Goal: Information Seeking & Learning: Learn about a topic

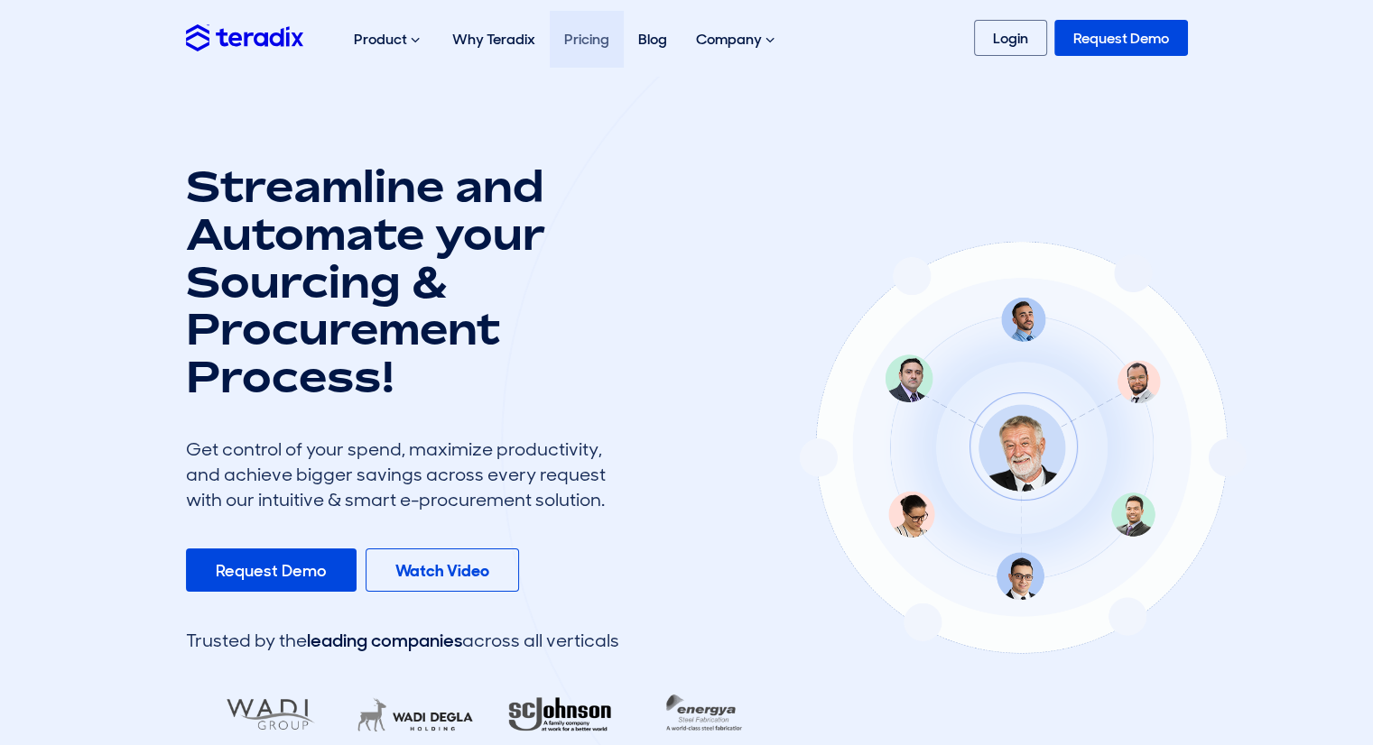
click at [588, 50] on link "Pricing" at bounding box center [587, 39] width 74 height 57
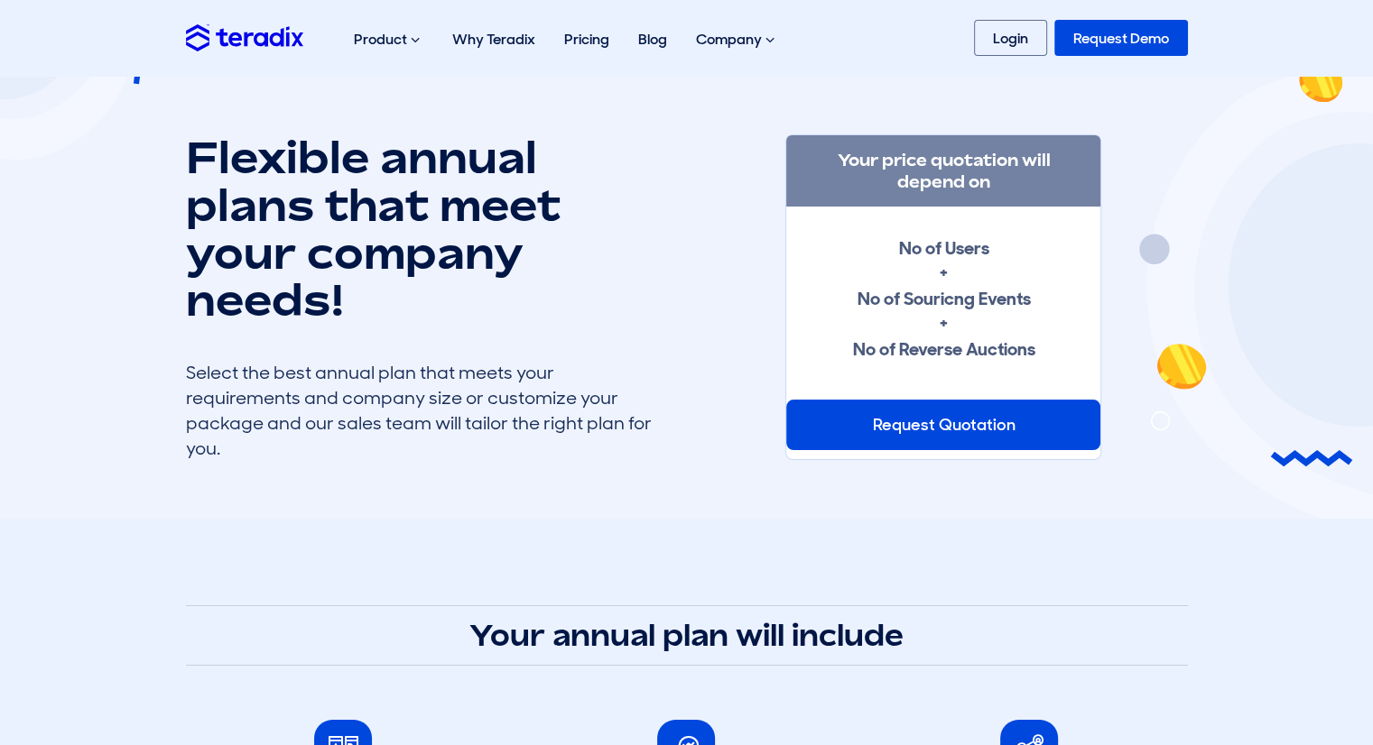
click at [254, 41] on img at bounding box center [244, 37] width 117 height 26
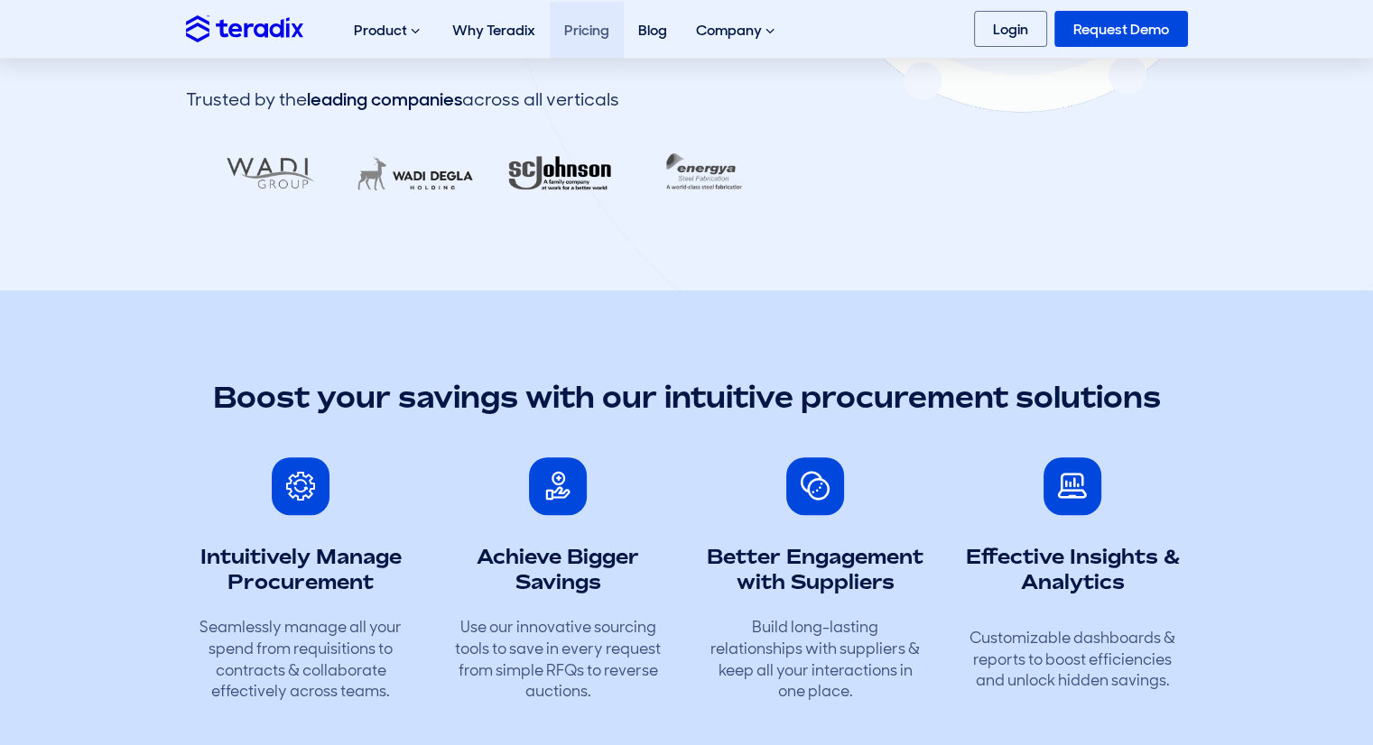
click at [576, 37] on link "Pricing" at bounding box center [587, 30] width 74 height 57
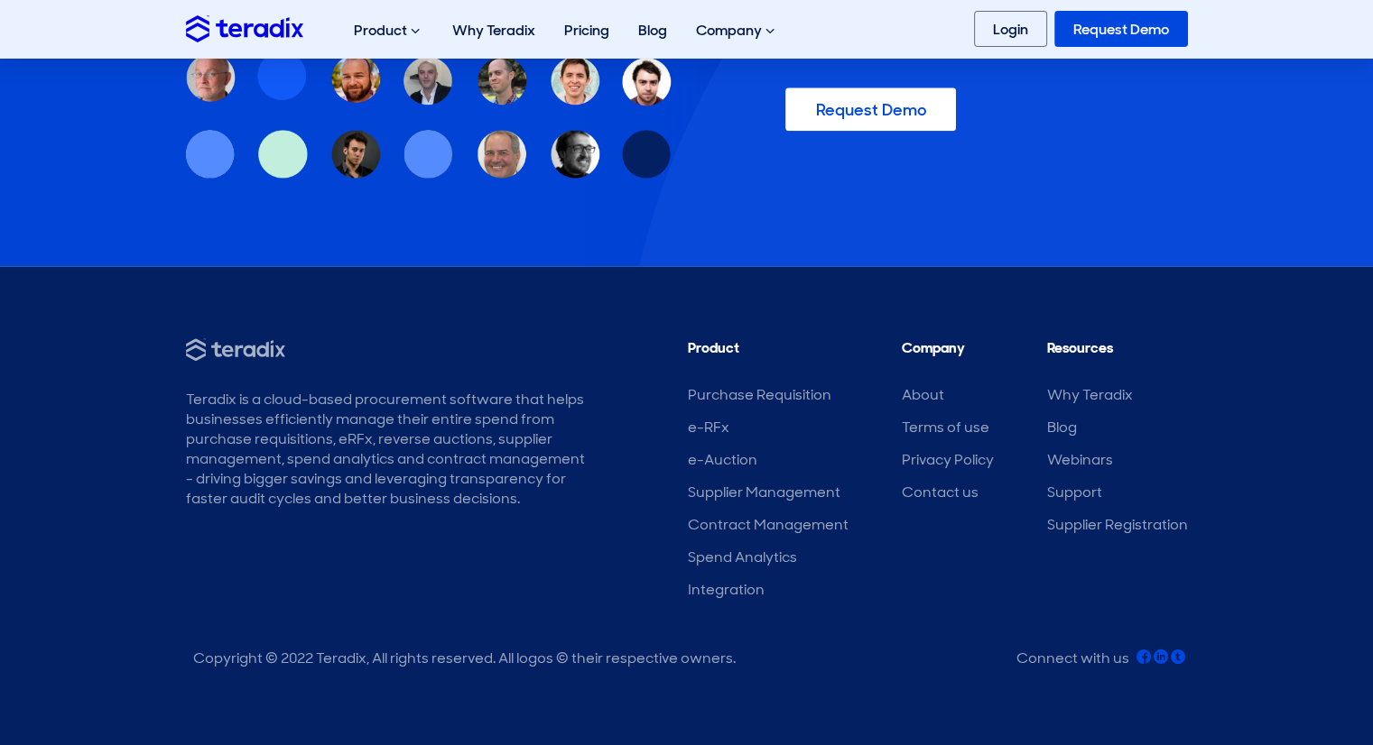
scroll to position [2155, 0]
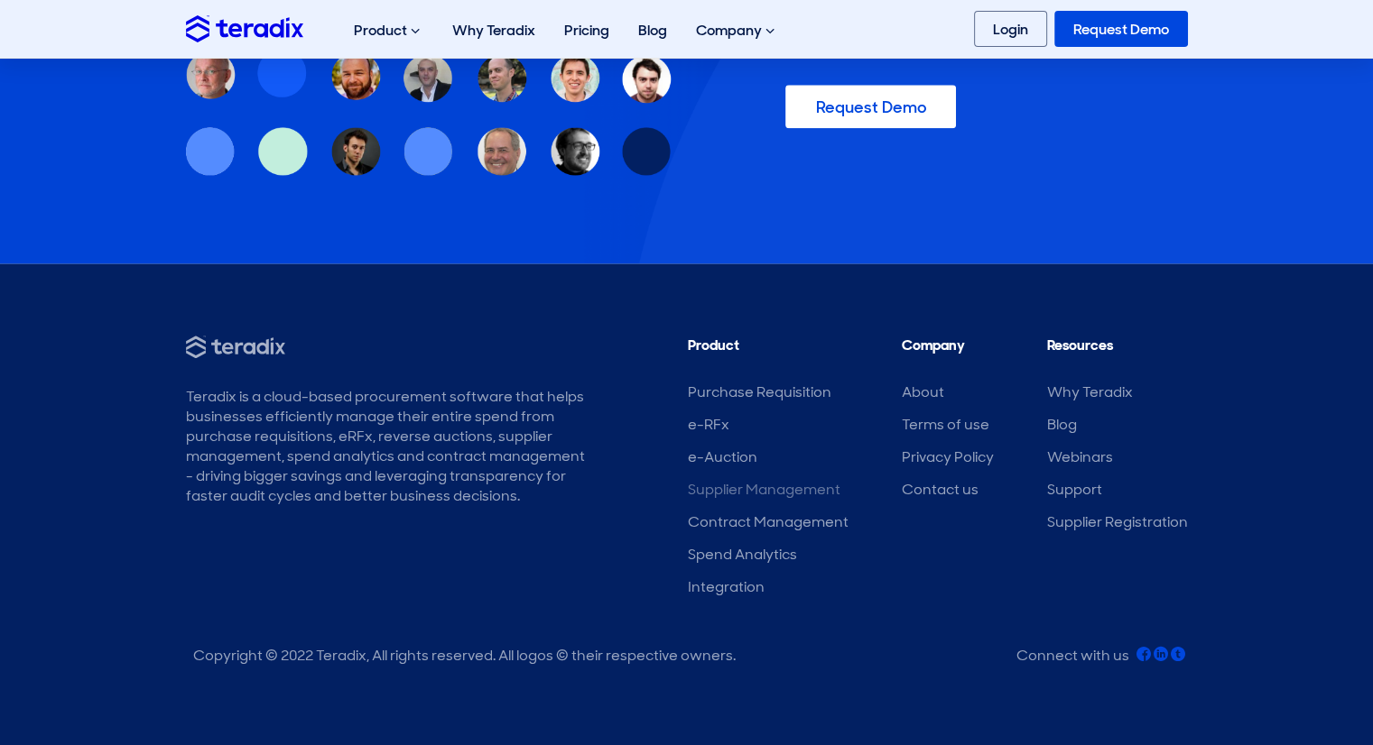
click at [775, 492] on link "Supplier Management" at bounding box center [764, 489] width 153 height 19
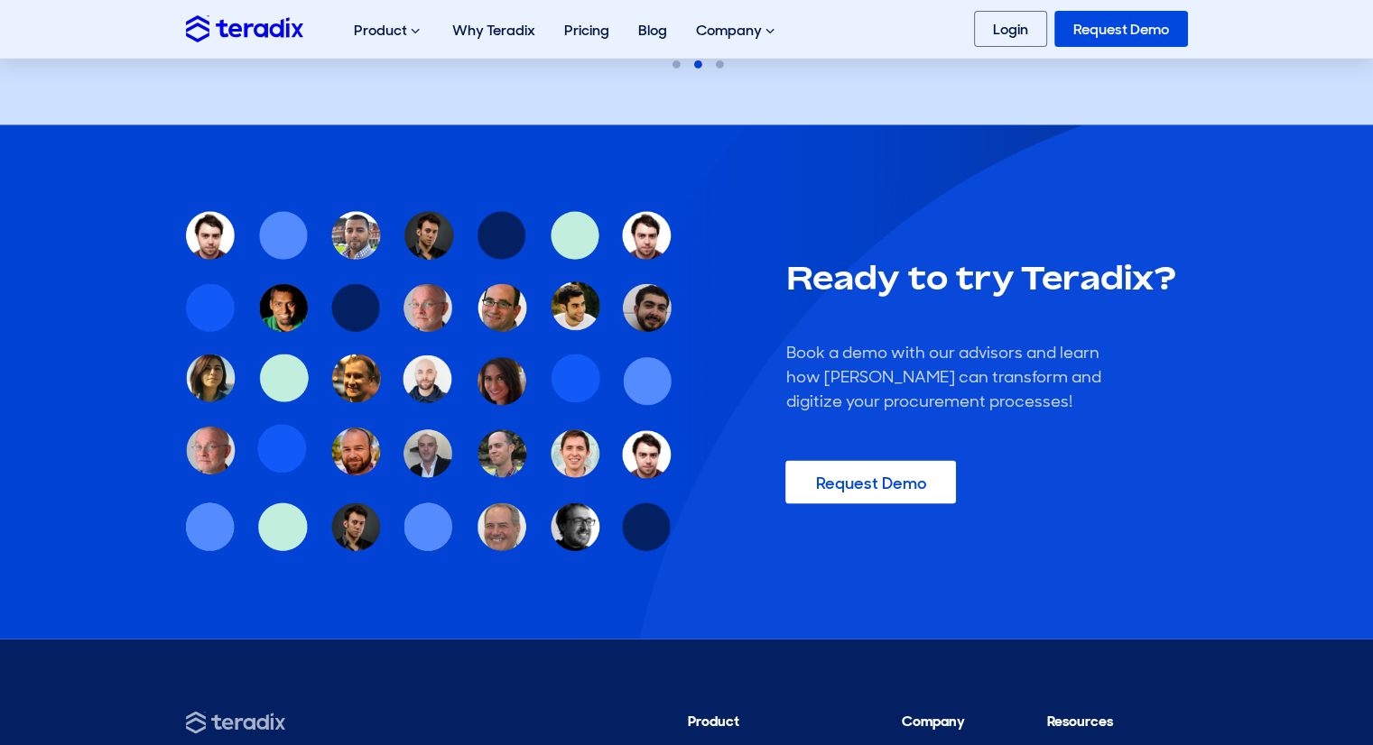
scroll to position [3610, 0]
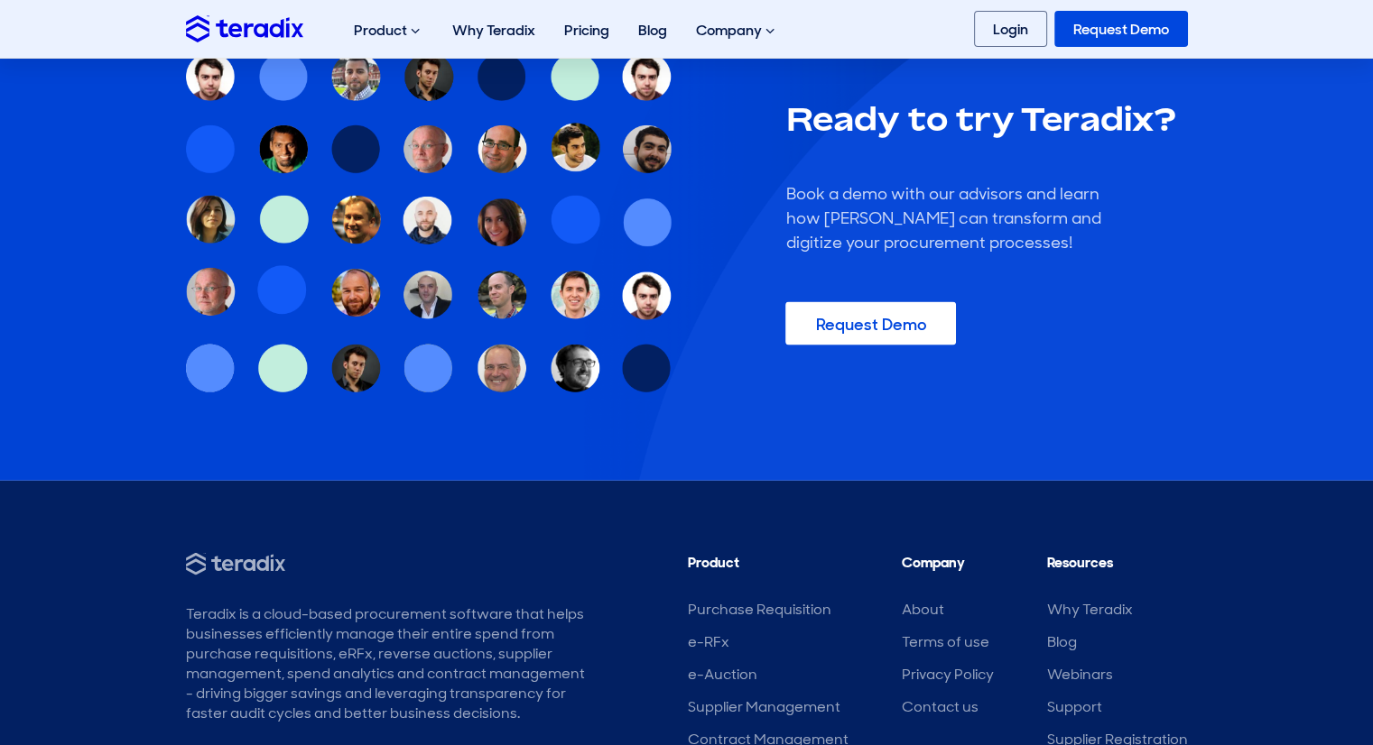
click at [964, 304] on div "Request Demo" at bounding box center [986, 324] width 402 height 51
click at [929, 310] on link "Request Demo" at bounding box center [870, 323] width 171 height 43
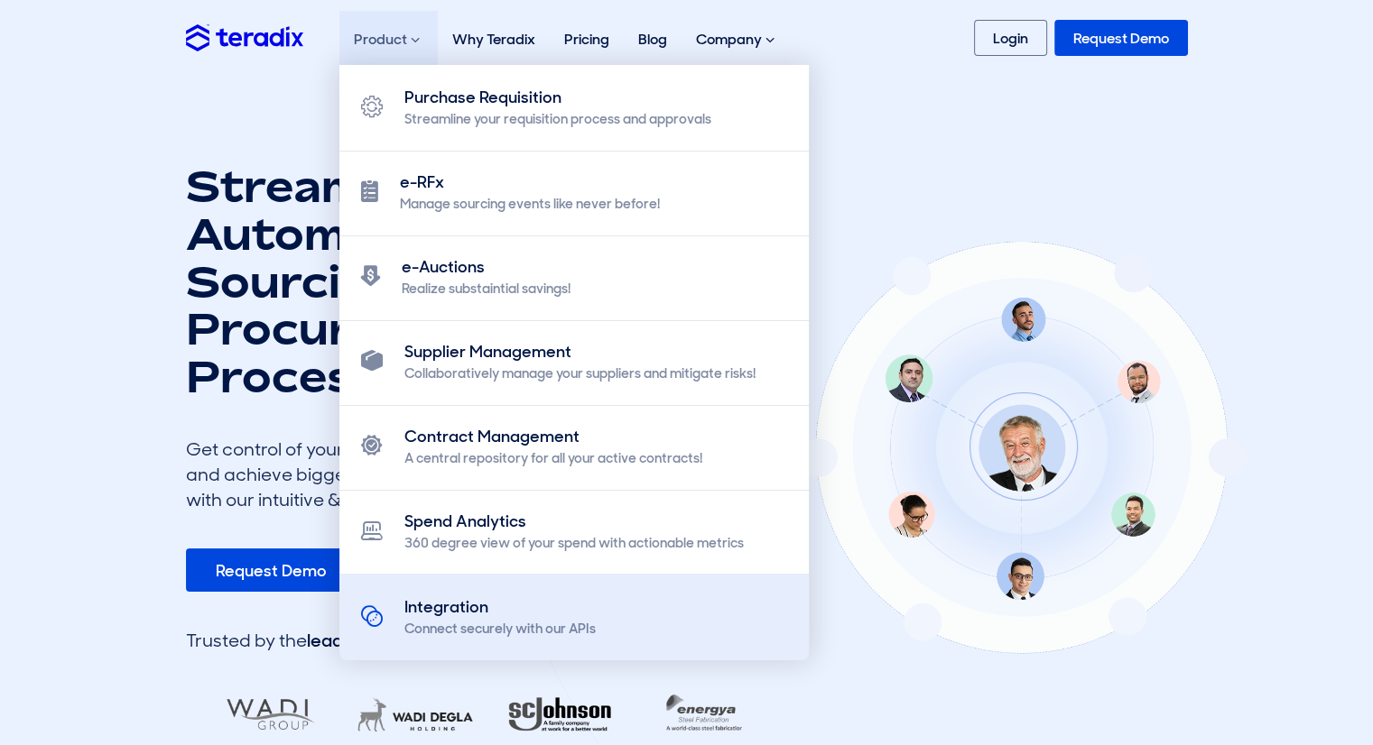
click at [513, 618] on div "Integration" at bounding box center [499, 608] width 191 height 24
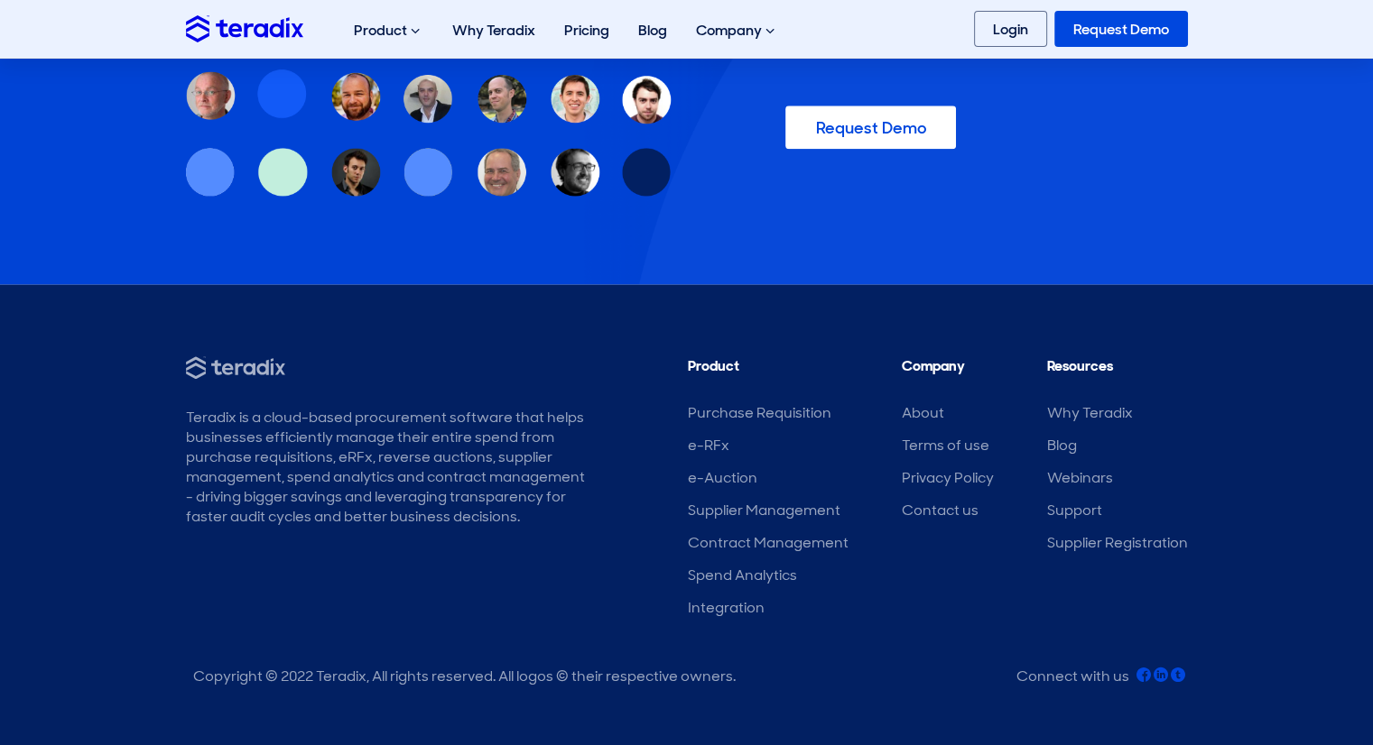
scroll to position [1528, 0]
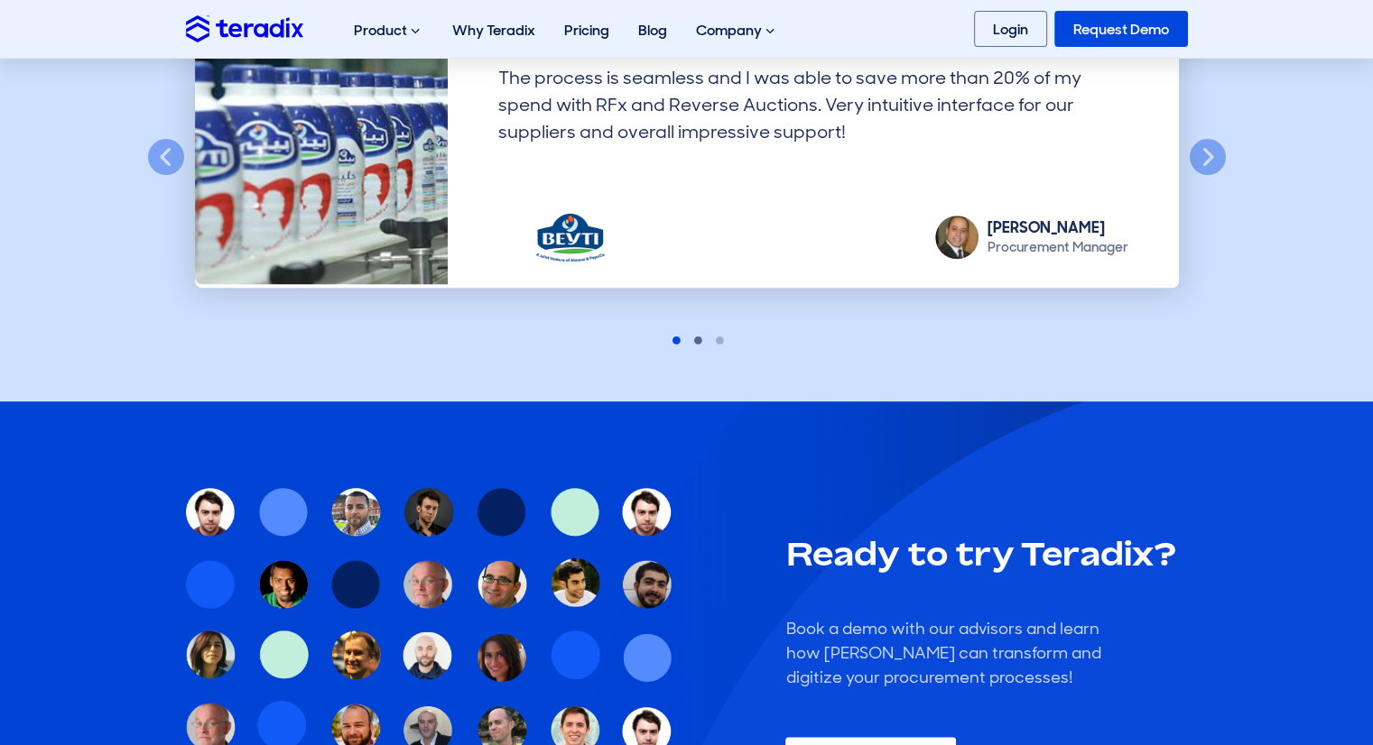
click at [694, 332] on button "2" at bounding box center [687, 339] width 14 height 14
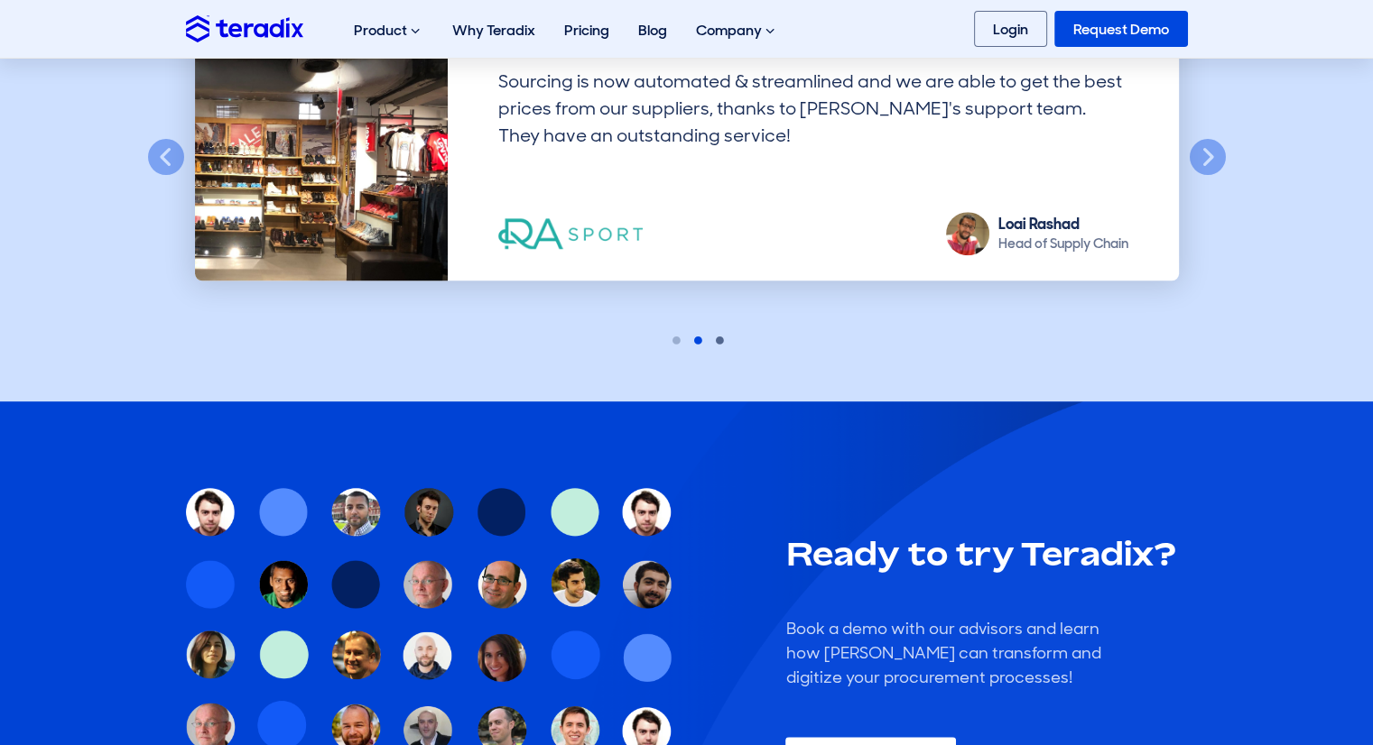
click at [716, 332] on button "3" at bounding box center [708, 339] width 14 height 14
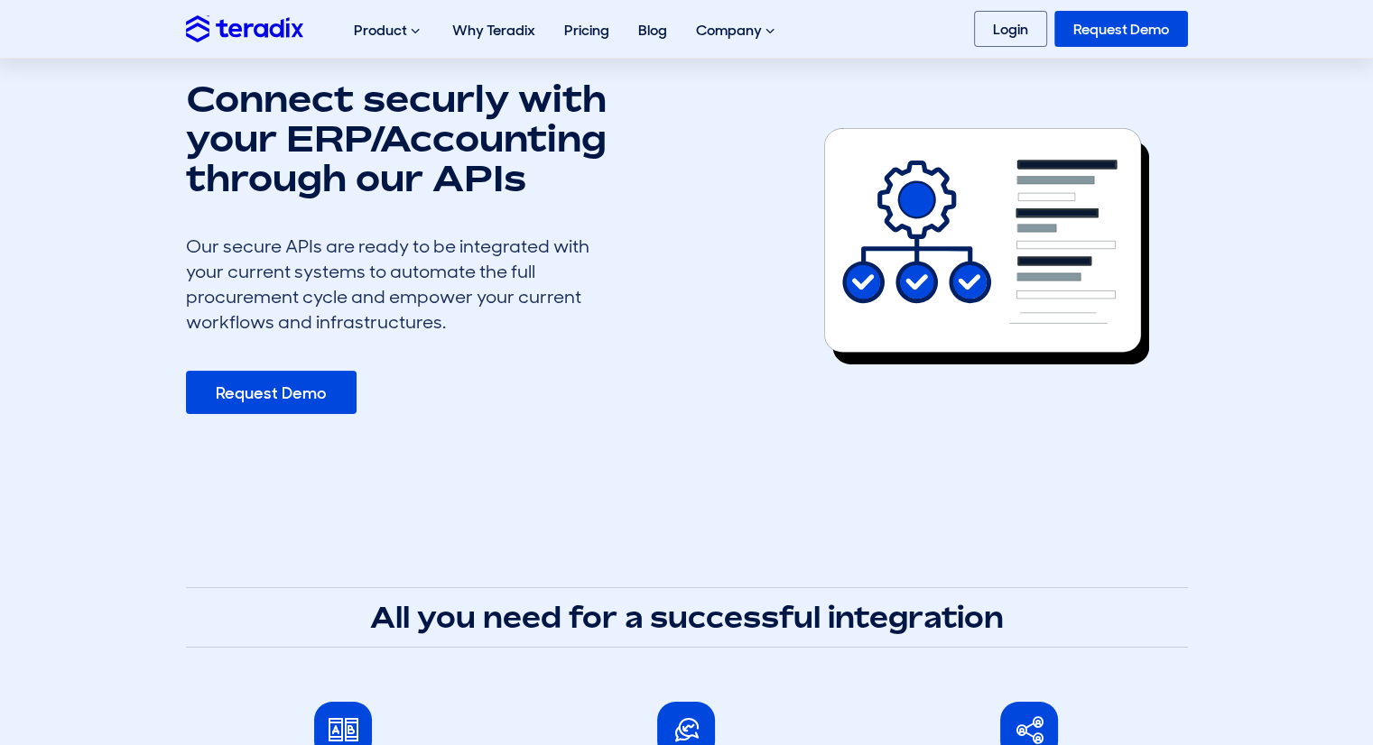
scroll to position [0, 0]
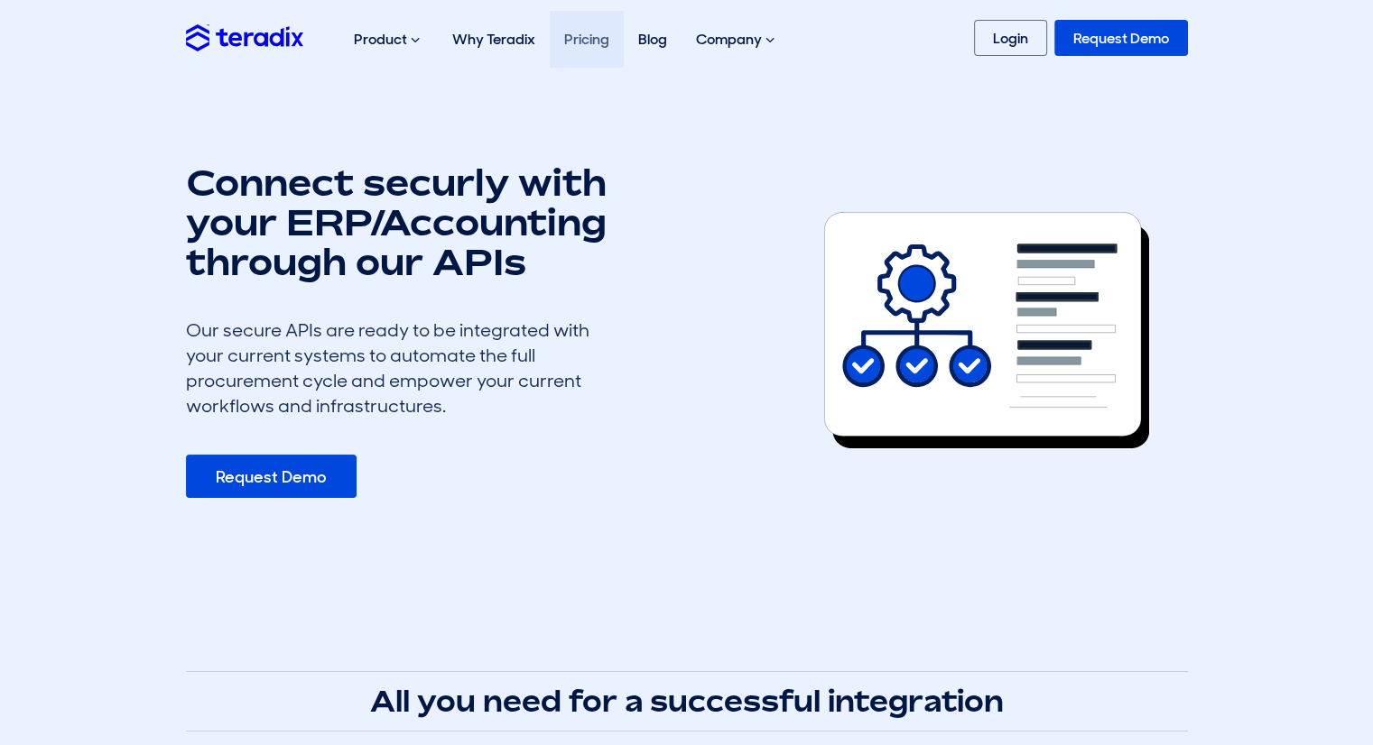
click at [595, 31] on link "Pricing" at bounding box center [587, 39] width 74 height 57
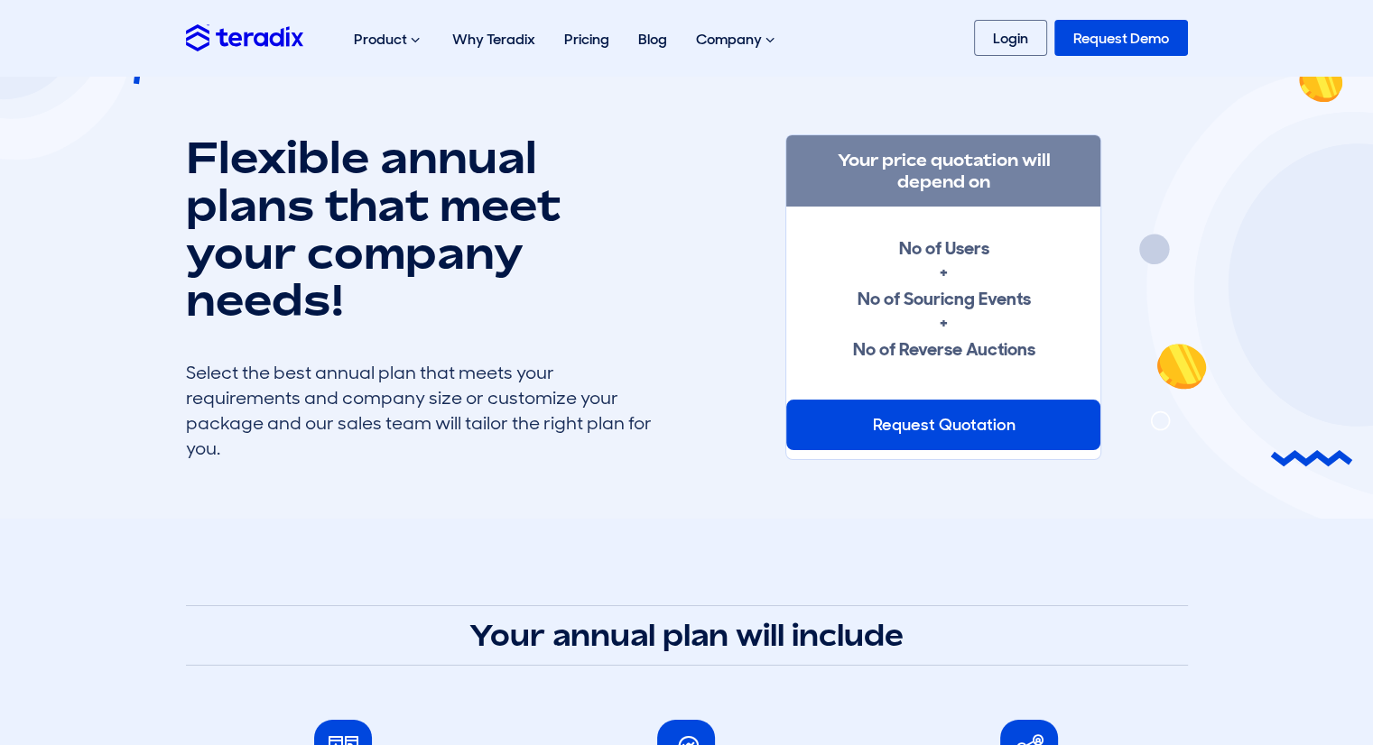
click at [985, 406] on div "Request Quotation" at bounding box center [943, 425] width 314 height 51
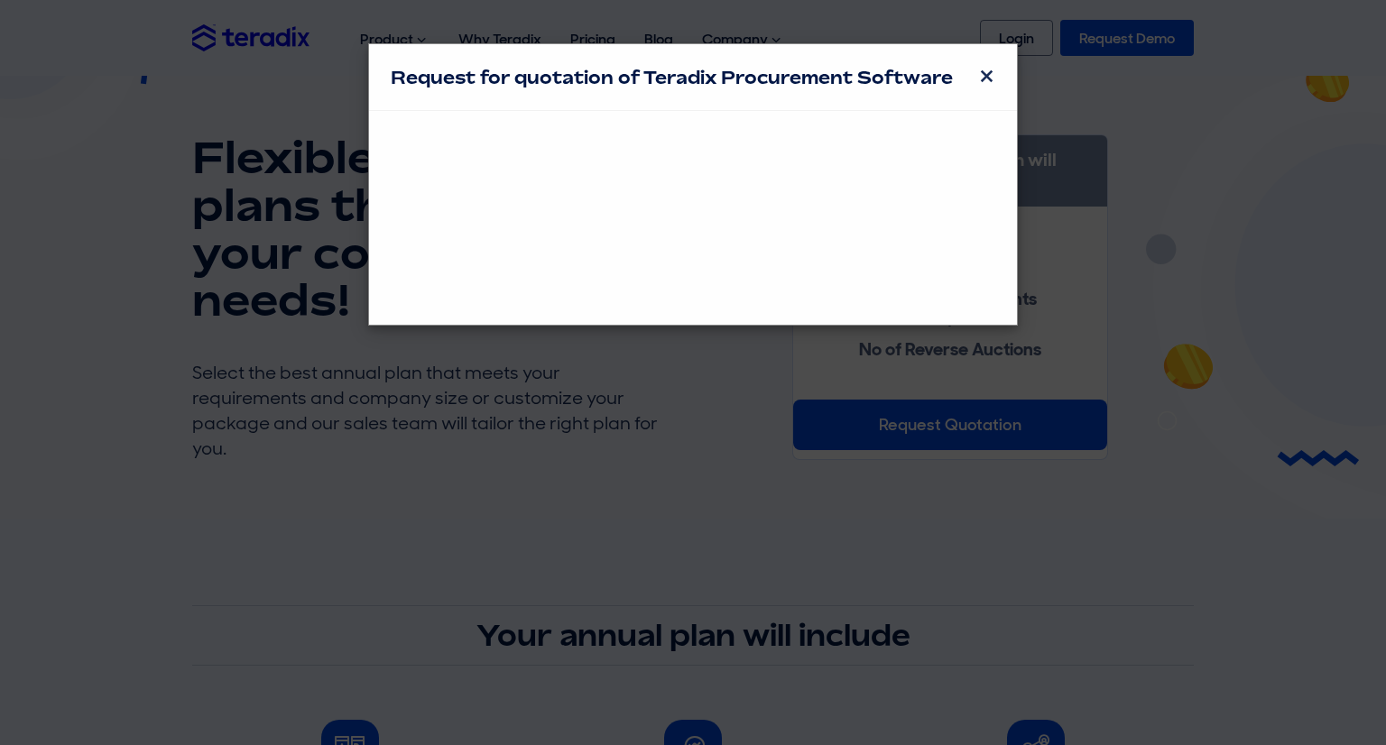
click at [983, 67] on span "×" at bounding box center [986, 77] width 17 height 36
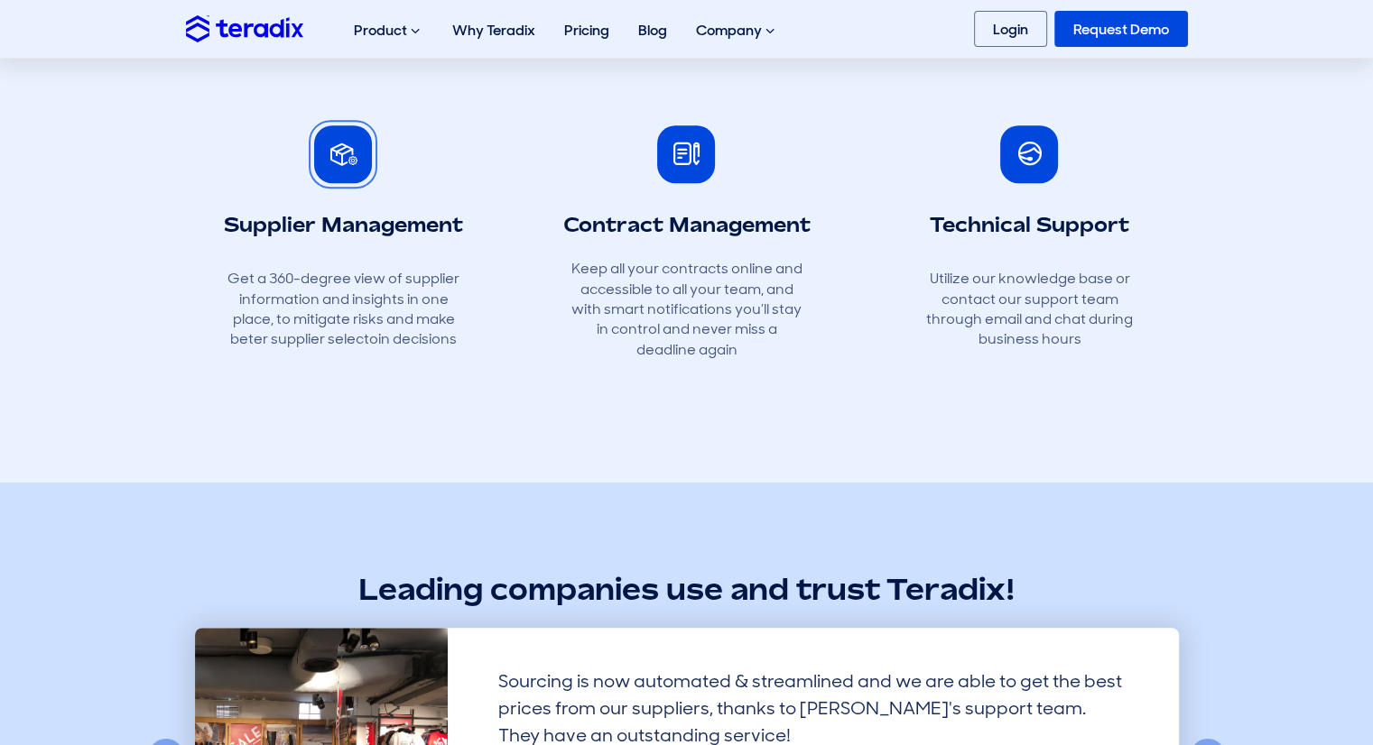
scroll to position [1263, 0]
